Goal: Navigation & Orientation: Find specific page/section

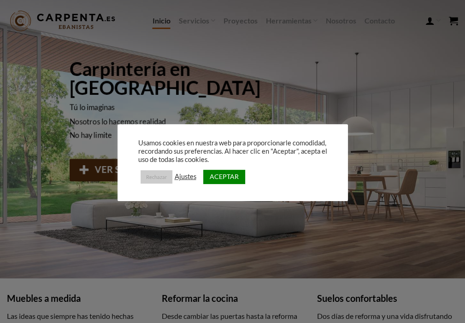
click at [157, 177] on link "Rechazar" at bounding box center [156, 176] width 32 height 13
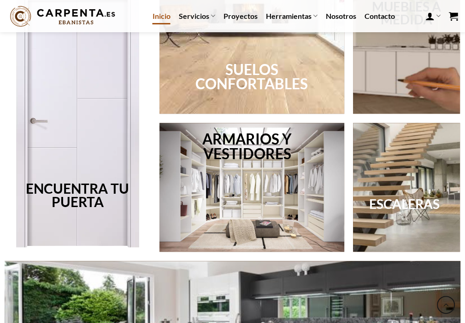
scroll to position [384, 0]
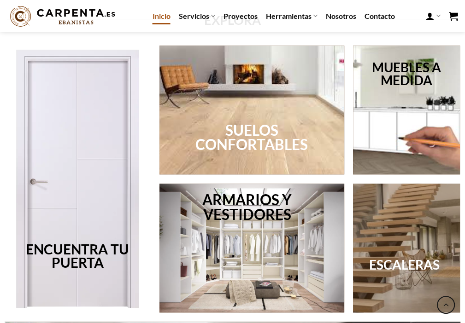
click at [401, 263] on link "ESCALERAS" at bounding box center [404, 265] width 70 height 16
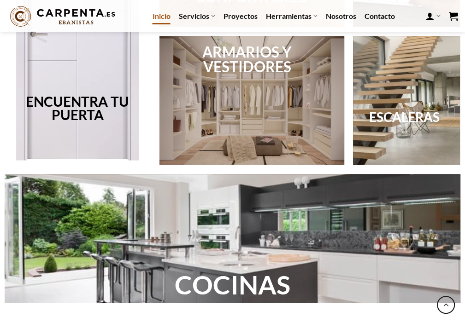
scroll to position [537, 0]
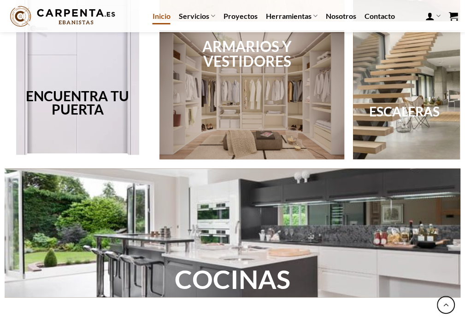
click at [249, 114] on div at bounding box center [251, 94] width 185 height 129
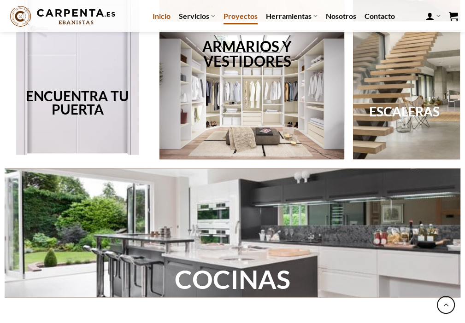
click at [247, 15] on link "Proyectos" at bounding box center [240, 16] width 34 height 17
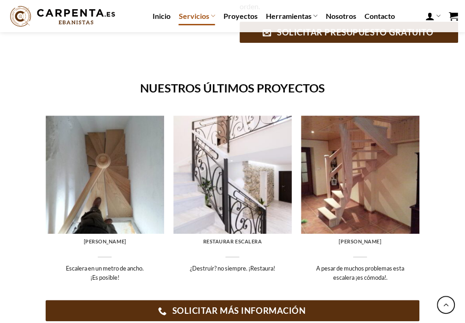
scroll to position [461, 0]
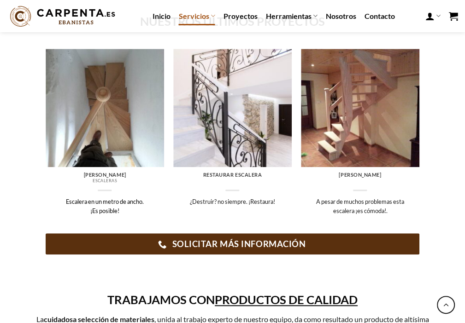
click at [99, 130] on img at bounding box center [105, 108] width 118 height 118
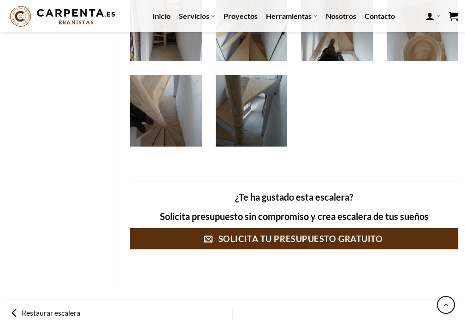
scroll to position [1688, 0]
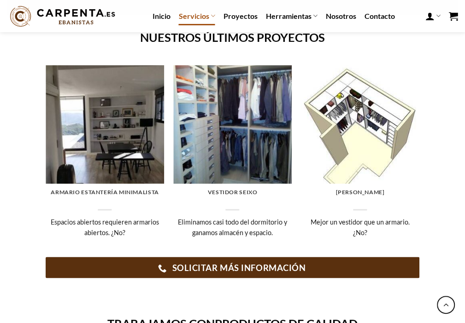
scroll to position [921, 0]
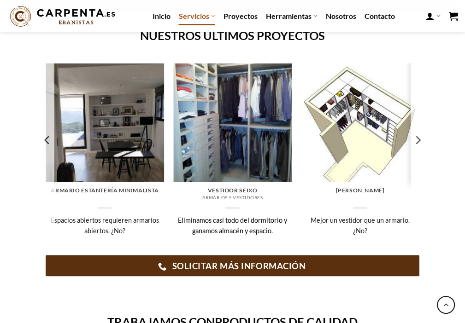
click at [255, 122] on img at bounding box center [232, 122] width 118 height 118
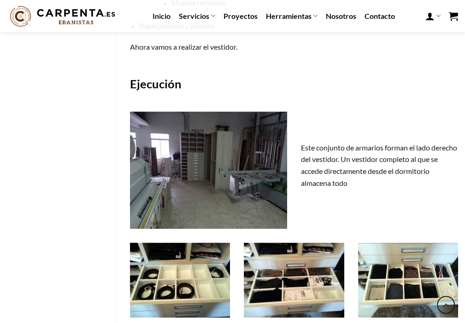
scroll to position [921, 0]
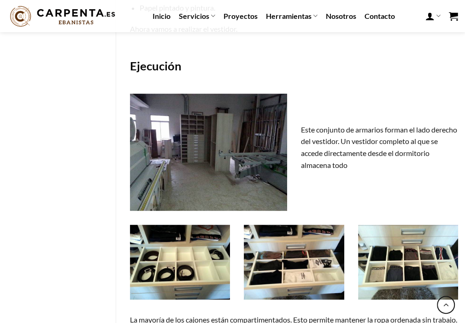
click at [212, 145] on img at bounding box center [208, 152] width 157 height 118
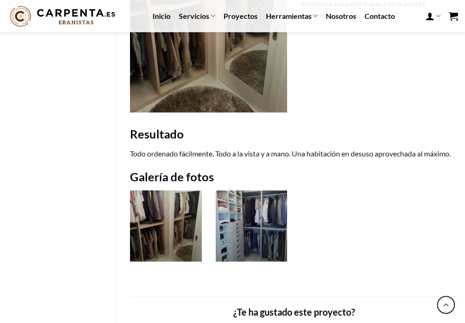
scroll to position [1382, 0]
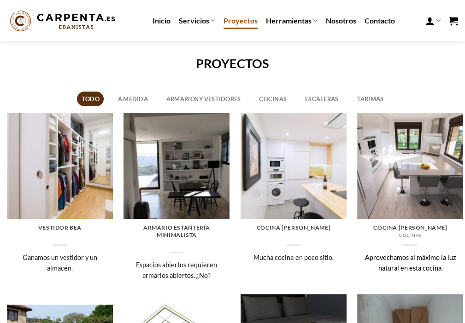
click at [396, 158] on img at bounding box center [410, 166] width 106 height 106
click at [133, 99] on link "A medida" at bounding box center [132, 99] width 39 height 15
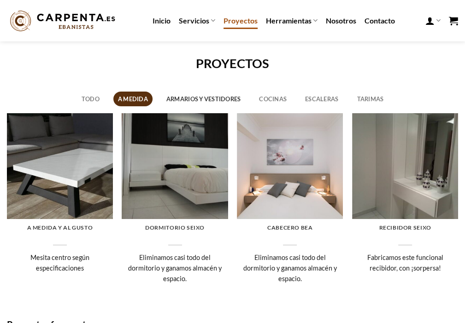
click at [214, 99] on link "Armarios y vestidores" at bounding box center [203, 99] width 83 height 15
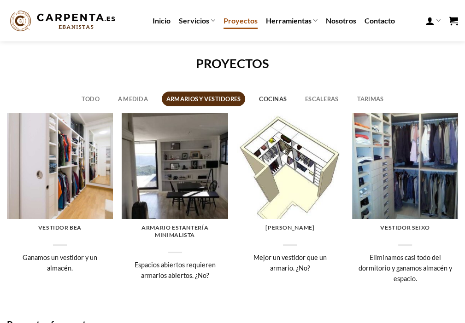
click at [281, 100] on link "Cocinas" at bounding box center [273, 99] width 36 height 15
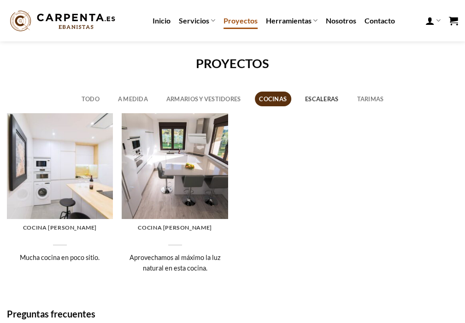
click at [324, 99] on link "Escaleras" at bounding box center [321, 99] width 42 height 15
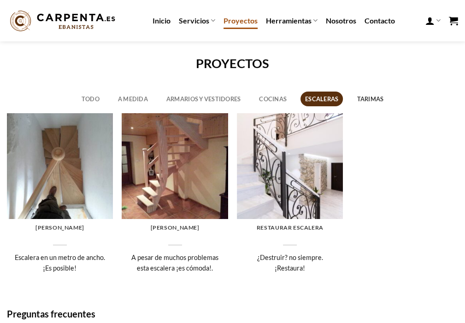
click at [369, 100] on link "Tarimas" at bounding box center [369, 99] width 35 height 15
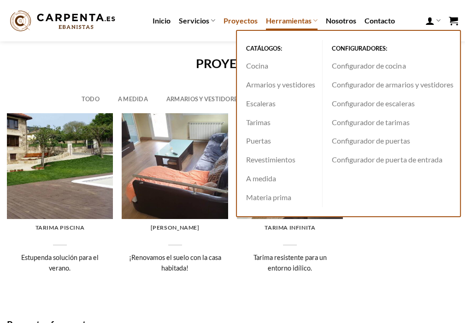
click at [293, 24] on link "Herramientas" at bounding box center [292, 21] width 52 height 18
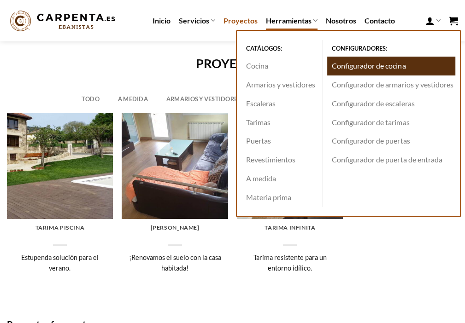
click at [365, 69] on link "Configurador de cocina" at bounding box center [391, 66] width 128 height 19
click at [374, 68] on link "Configurador de cocina" at bounding box center [391, 66] width 128 height 19
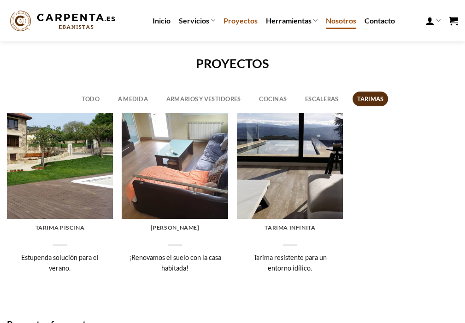
click at [337, 22] on link "Nosotros" at bounding box center [341, 20] width 30 height 17
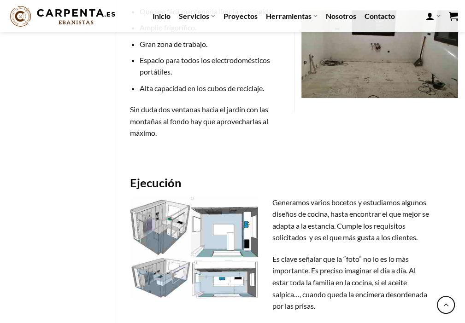
scroll to position [691, 0]
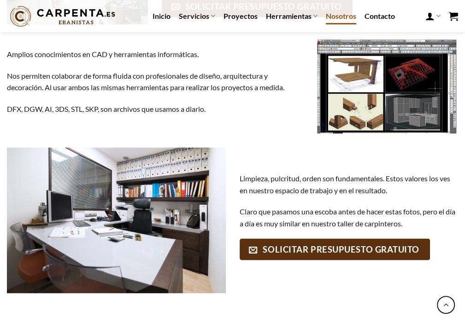
scroll to position [936, 0]
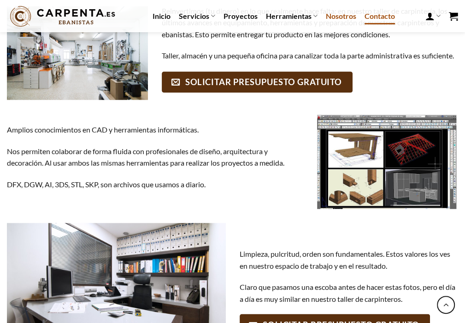
click at [380, 17] on link "Contacto" at bounding box center [379, 16] width 30 height 17
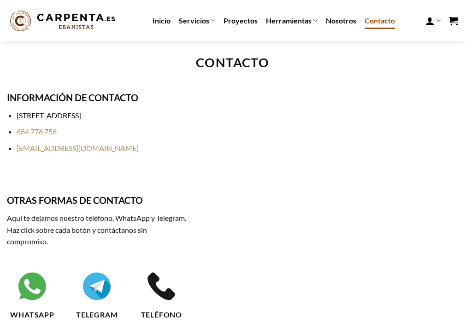
click at [69, 114] on link "[STREET_ADDRESS]" at bounding box center [49, 115] width 64 height 9
